Goal: Check status: Check status

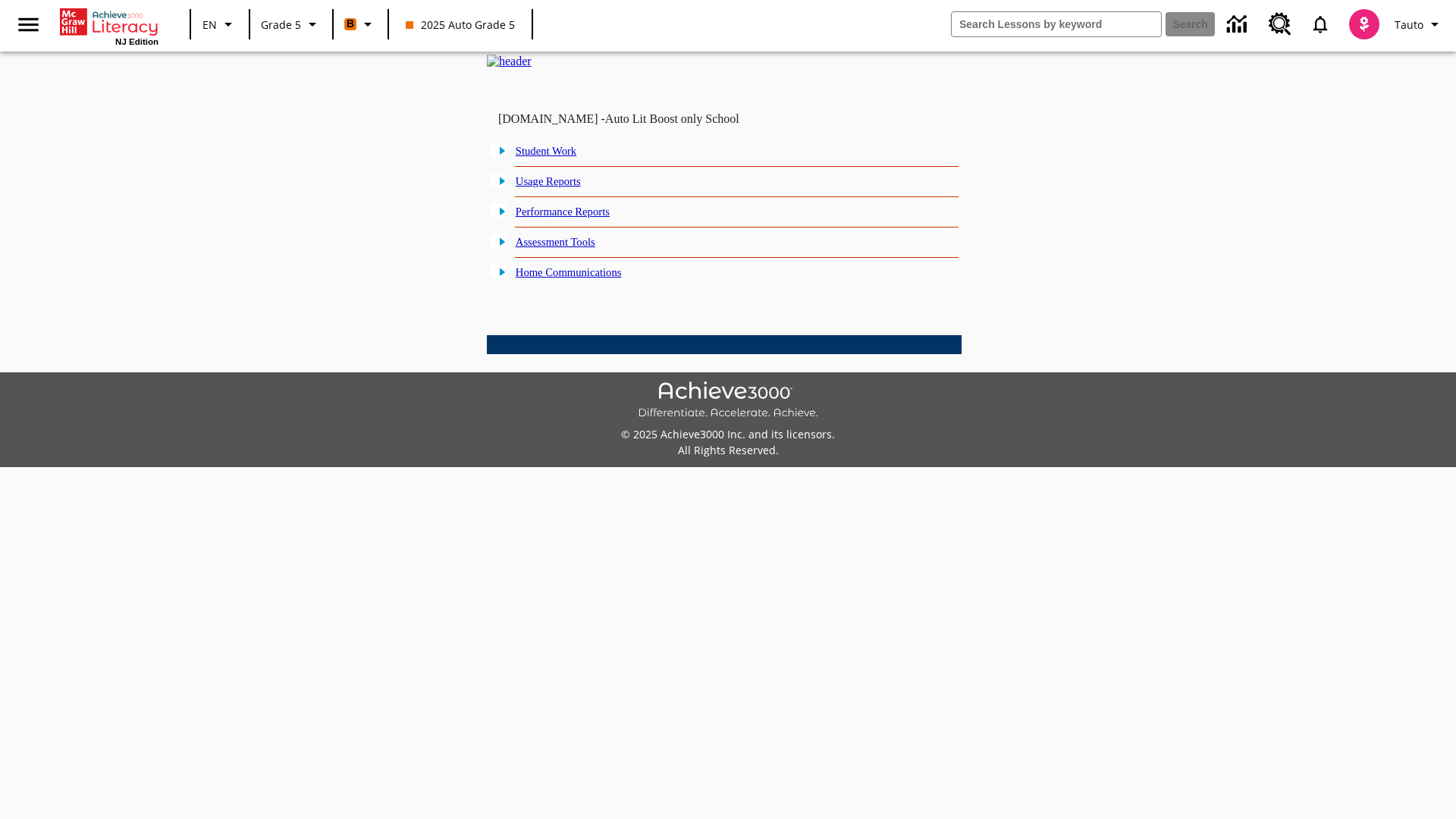
click at [558, 157] on link "Student Work" at bounding box center [546, 151] width 61 height 12
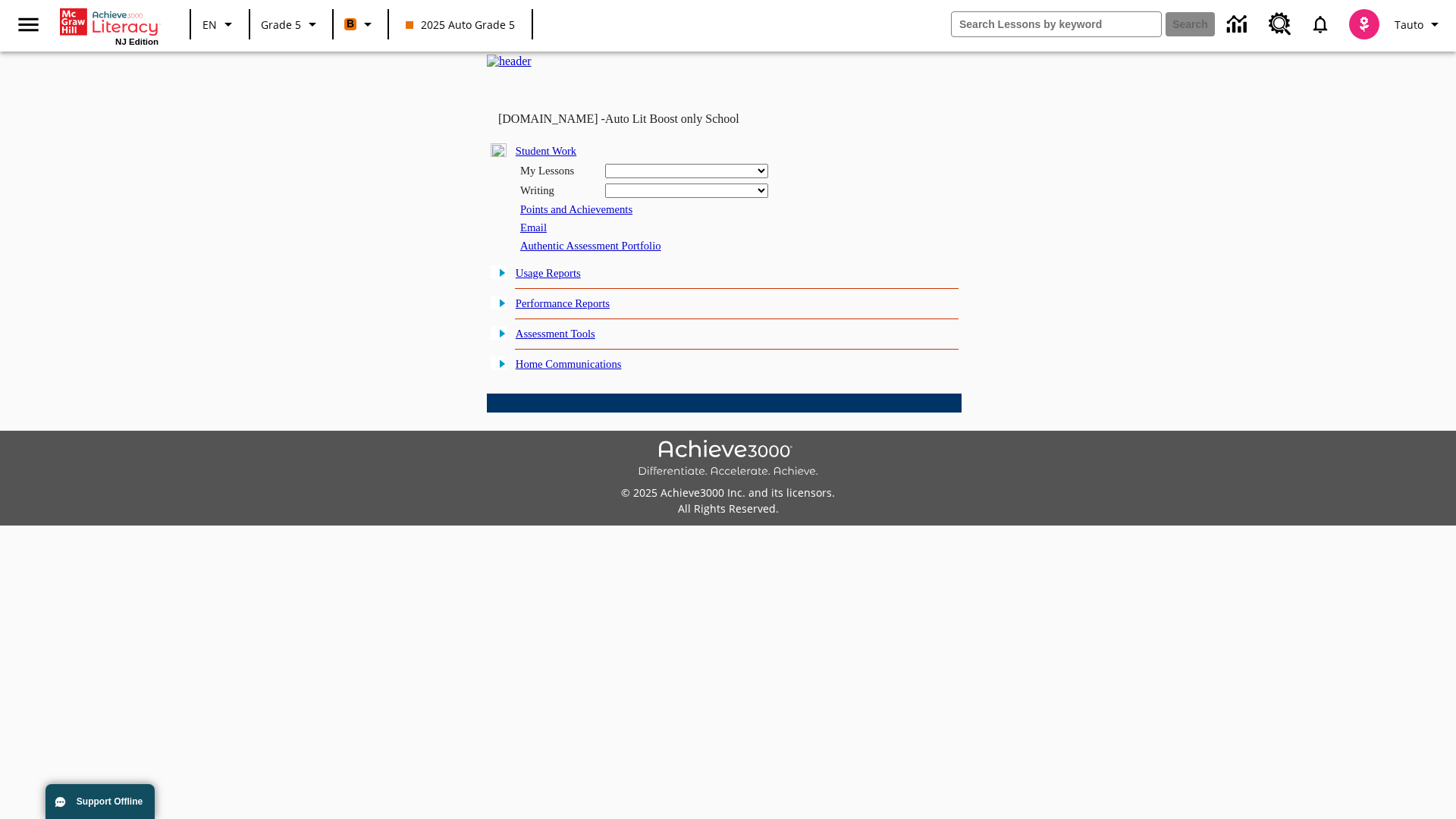
select select "/options/reports/?report_id=12&atype=1&section=2"
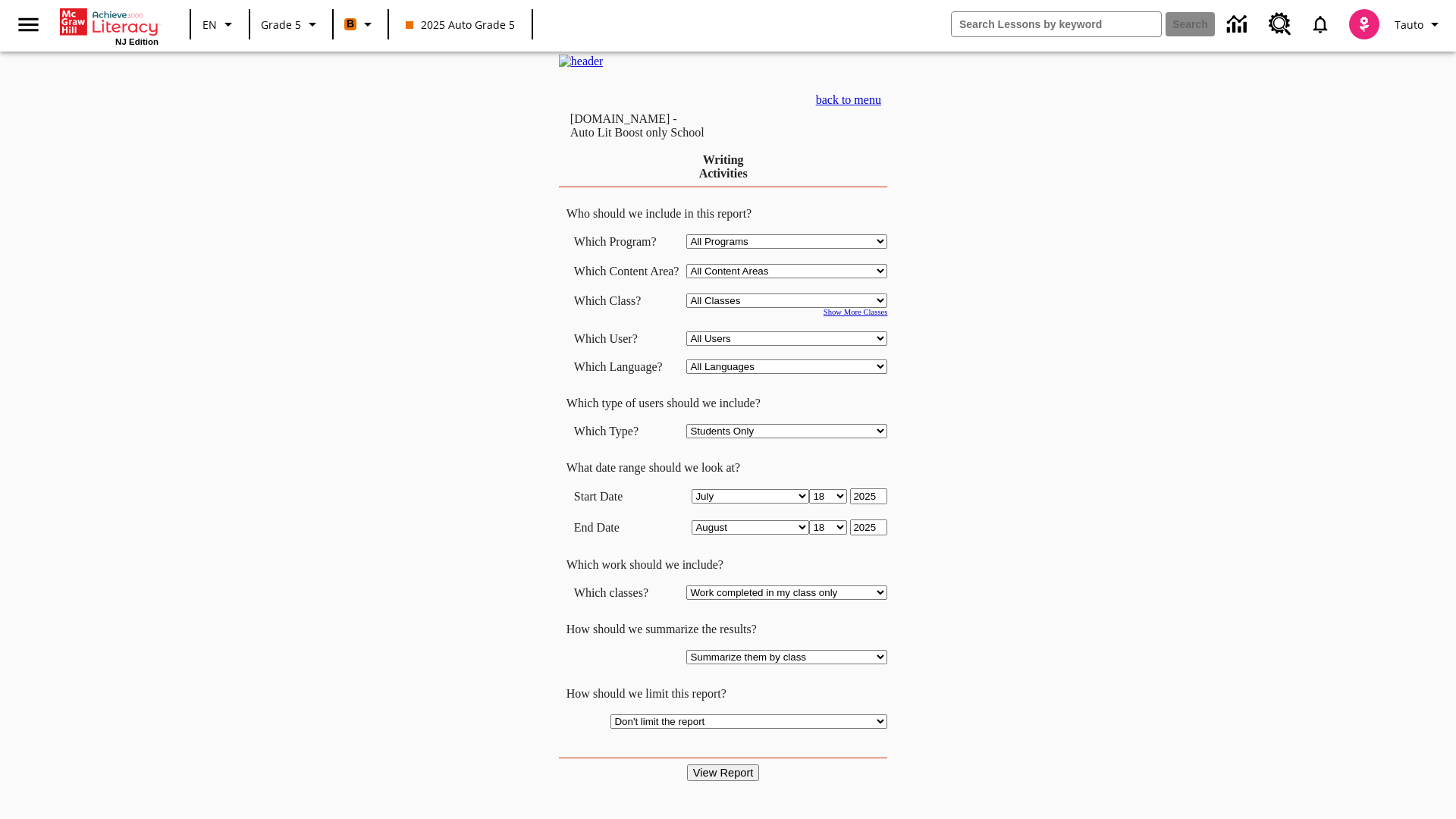
click at [792, 308] on select "Select a Class: All Classes 2025 Auto Grade 5 OL 2025 Auto Grade 6" at bounding box center [787, 300] width 201 height 14
select select "11133131"
click at [792, 346] on select "All Users Cat, Sautoen Cat, Sautoes Cat, Sautoss Donotlogin, Sautoen Twoschools…" at bounding box center [787, 338] width 201 height 14
select select "21437107"
click at [725, 764] on input "View Report" at bounding box center [723, 773] width 73 height 17
